Goal: Task Accomplishment & Management: Complete application form

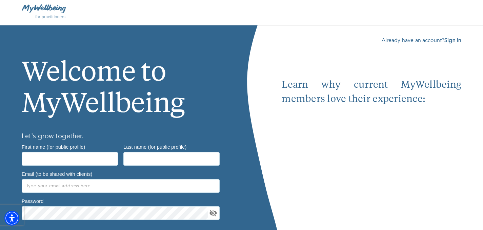
scroll to position [52, 0]
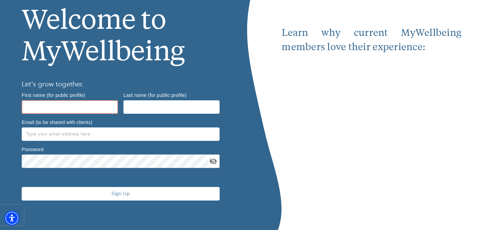
click at [92, 109] on input "text" at bounding box center [70, 107] width 96 height 14
type input "Hayley"
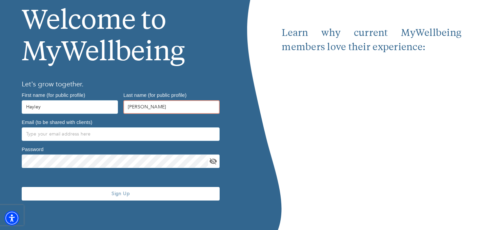
type input "Goodrich"
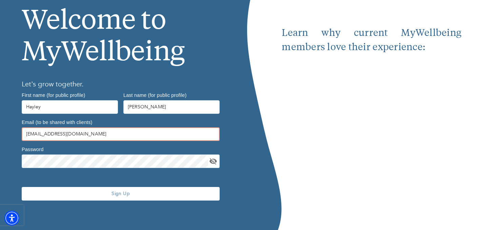
type input "[EMAIL_ADDRESS][DOMAIN_NAME]"
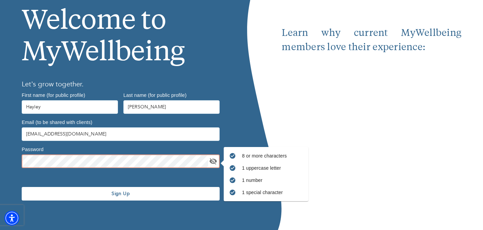
click at [209, 160] on icon "toggle password visibility" at bounding box center [213, 161] width 8 height 8
click at [122, 193] on span "Sign Up" at bounding box center [120, 194] width 193 height 6
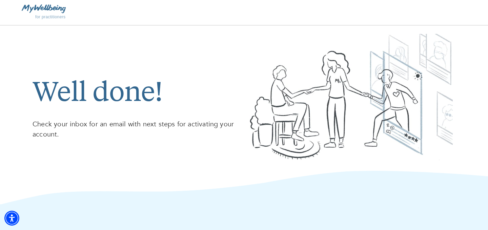
click at [51, 17] on span "for practitioners" at bounding box center [50, 17] width 31 height 5
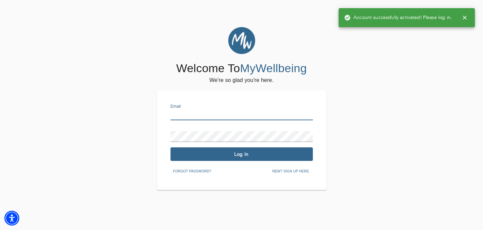
click at [261, 110] on input "text" at bounding box center [242, 114] width 142 height 11
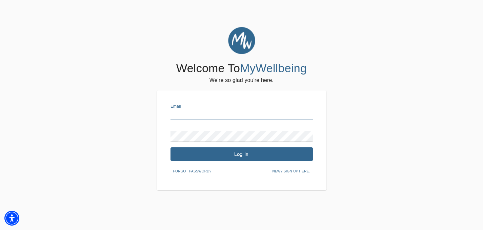
type input "[EMAIL_ADDRESS][DOMAIN_NAME]"
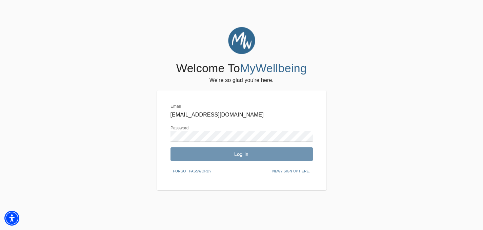
click at [270, 154] on span "Log In" at bounding box center [241, 154] width 137 height 6
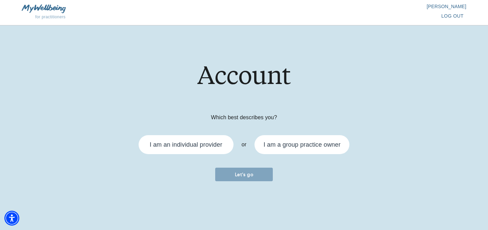
click at [160, 147] on div "I am an individual provider" at bounding box center [186, 145] width 73 height 6
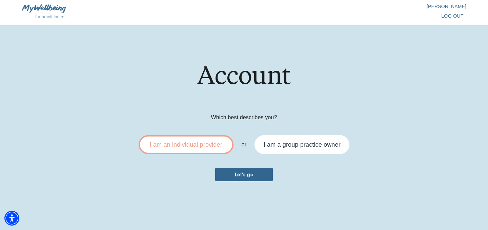
click at [239, 174] on span "Let's go" at bounding box center [244, 175] width 52 height 6
